Goal: Transaction & Acquisition: Purchase product/service

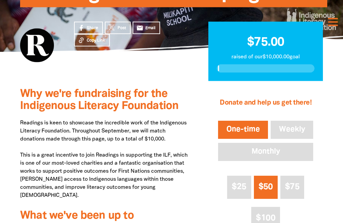
scroll to position [106, 0]
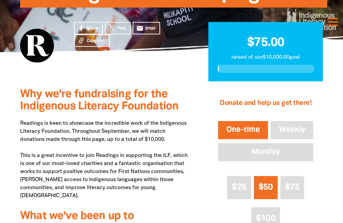
click at [259, 141] on button "One-time" at bounding box center [243, 130] width 53 height 21
click at [257, 141] on button "One-time" at bounding box center [243, 130] width 53 height 21
click at [269, 192] on span "$50" at bounding box center [266, 188] width 14 height 8
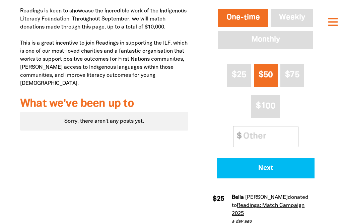
scroll to position [226, 0]
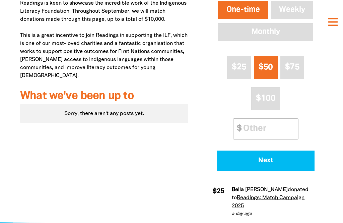
click at [289, 164] on span "Next" at bounding box center [265, 161] width 79 height 7
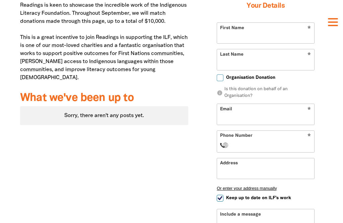
scroll to position [201, 0]
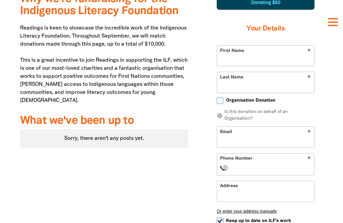
click at [296, 66] on input "First Name" at bounding box center [265, 56] width 97 height 20
type input "[PERSON_NAME]"
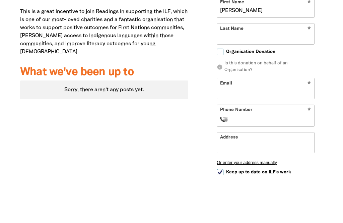
type input "[PERSON_NAME]"
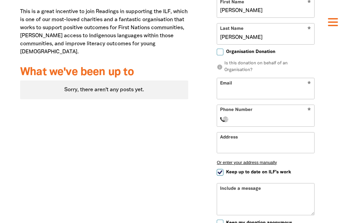
click at [276, 99] on input "Email" at bounding box center [265, 88] width 97 height 20
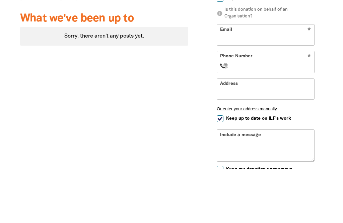
click at [286, 116] on input "Phone Number" at bounding box center [273, 120] width 78 height 8
type input "[PHONE_NUMBER]"
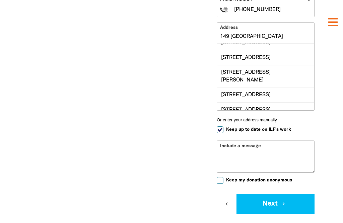
scroll to position [76, 0]
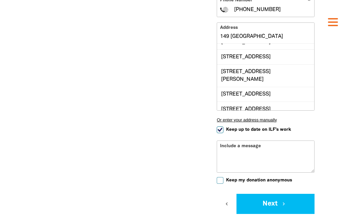
click at [267, 49] on div "[STREET_ADDRESS]" at bounding box center [265, 42] width 97 height 15
type input "[STREET_ADDRESS]"
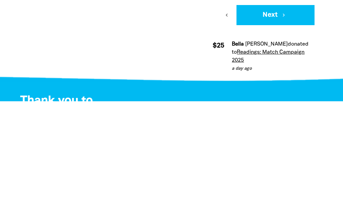
click at [292, 127] on button "Next chevron_right" at bounding box center [276, 137] width 78 height 20
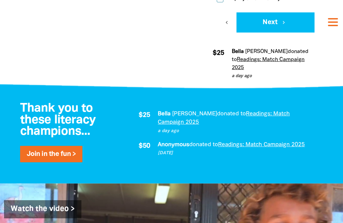
scroll to position [339, 0]
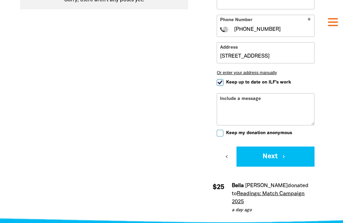
type input "[EMAIL_ADDRESS][DOMAIN_NAME]"
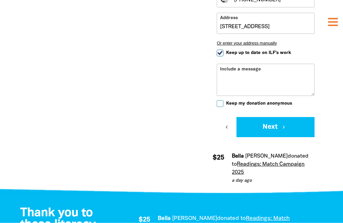
scroll to position [377, 0]
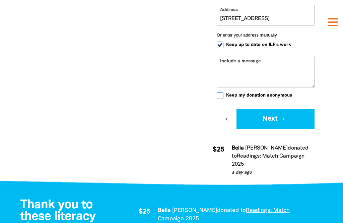
click at [281, 129] on button "Next chevron_right" at bounding box center [276, 119] width 78 height 20
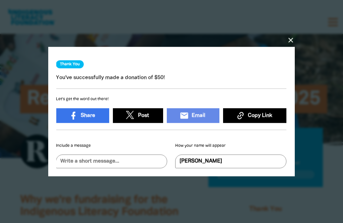
scroll to position [0, 0]
click at [290, 41] on icon "close" at bounding box center [291, 40] width 8 height 8
